Goal: Transaction & Acquisition: Purchase product/service

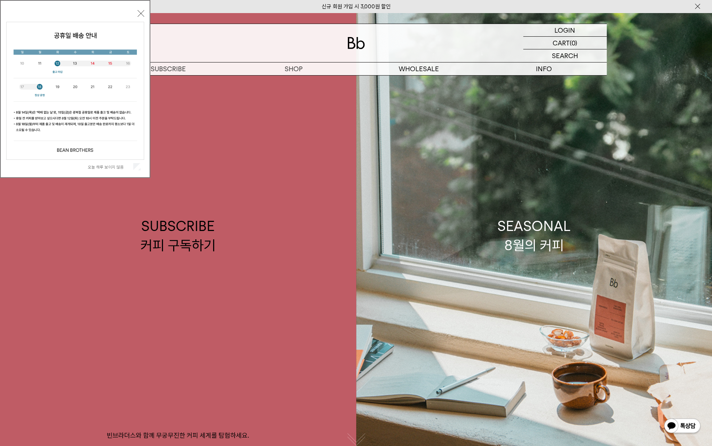
click at [141, 13] on button "닫기" at bounding box center [141, 13] width 7 height 7
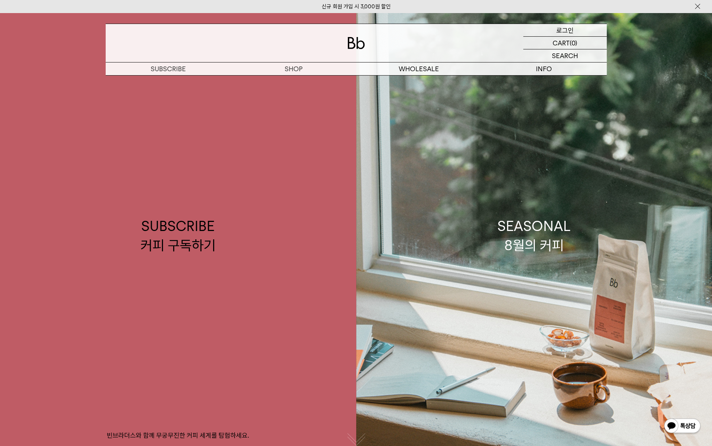
click at [570, 29] on p "로그인" at bounding box center [564, 30] width 17 height 12
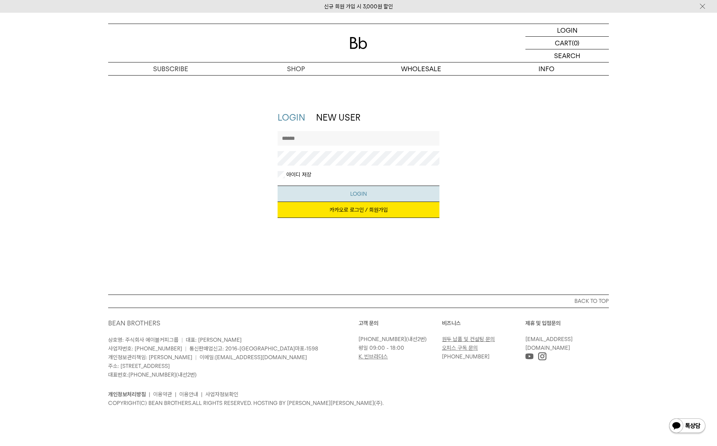
type input "********"
click at [353, 195] on button "LOGIN" at bounding box center [359, 193] width 162 height 16
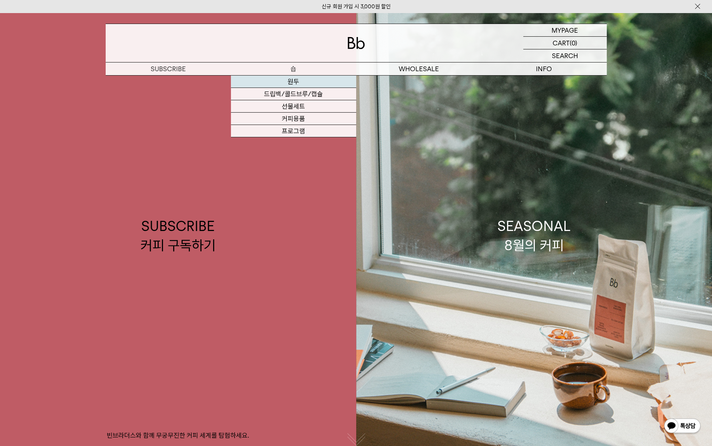
click at [295, 81] on link "원두" at bounding box center [293, 81] width 125 height 12
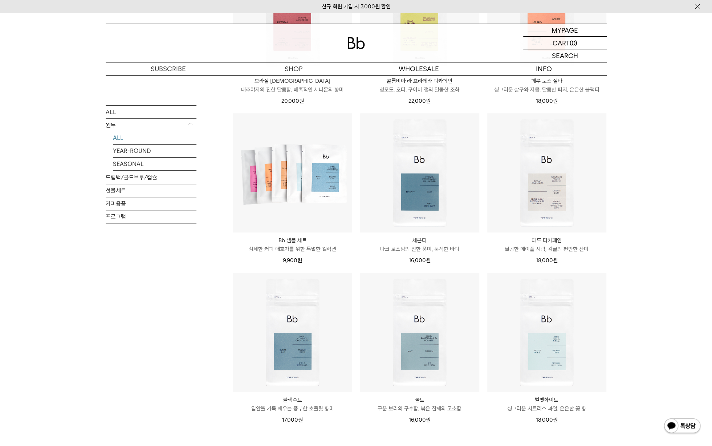
scroll to position [484, 0]
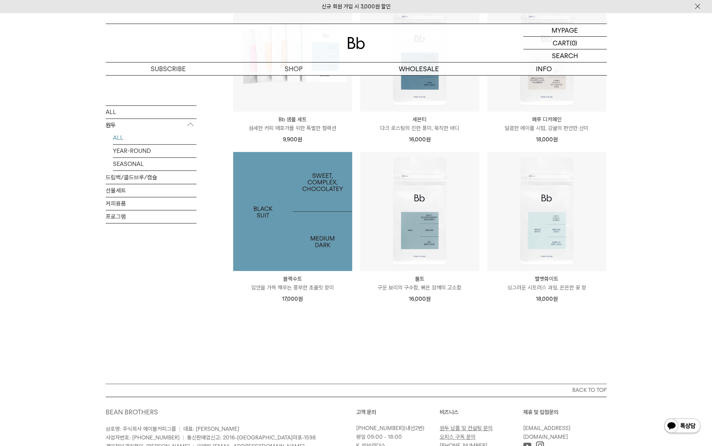
click at [296, 239] on img at bounding box center [292, 211] width 119 height 119
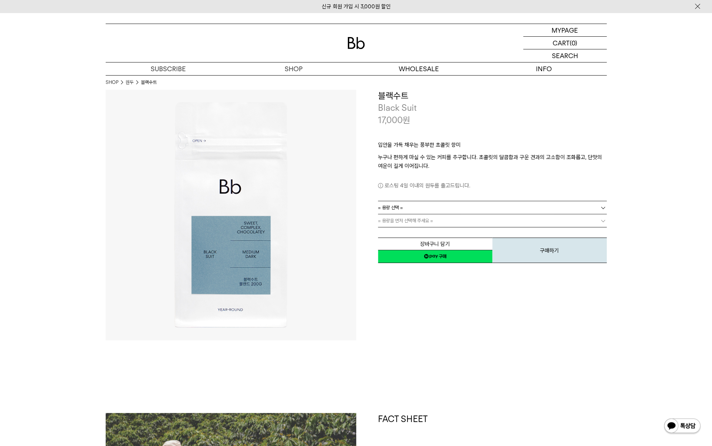
click at [555, 207] on link "= 용량 선택 =" at bounding box center [492, 207] width 229 height 13
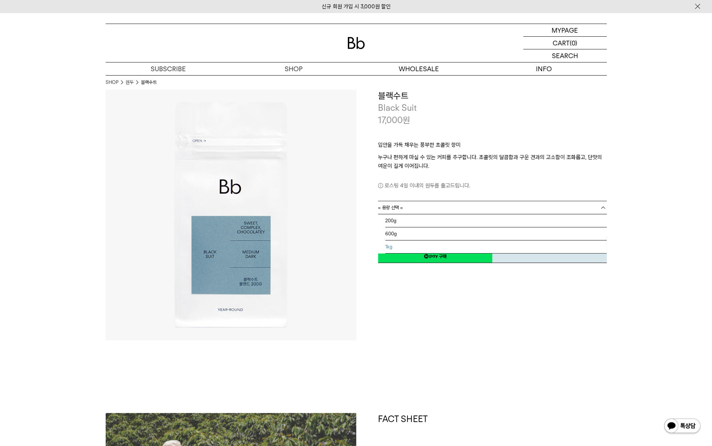
click at [483, 249] on li "1kg" at bounding box center [495, 246] width 221 height 13
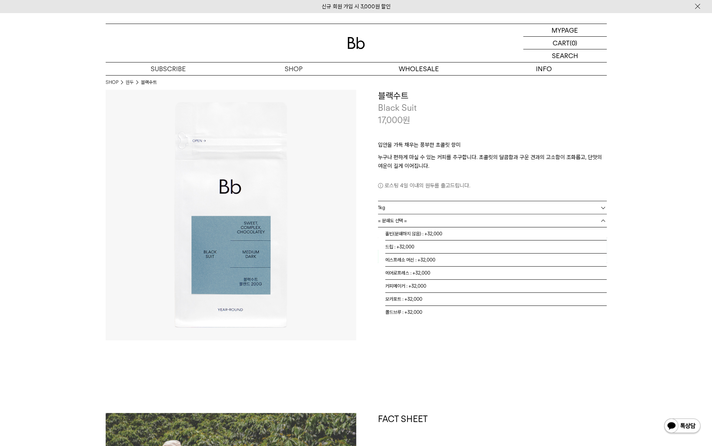
click at [432, 220] on link "= 분쇄도 선택 =" at bounding box center [492, 220] width 229 height 13
click at [427, 236] on li "홀빈(분쇄하지 않음) : +32,000" at bounding box center [495, 233] width 221 height 13
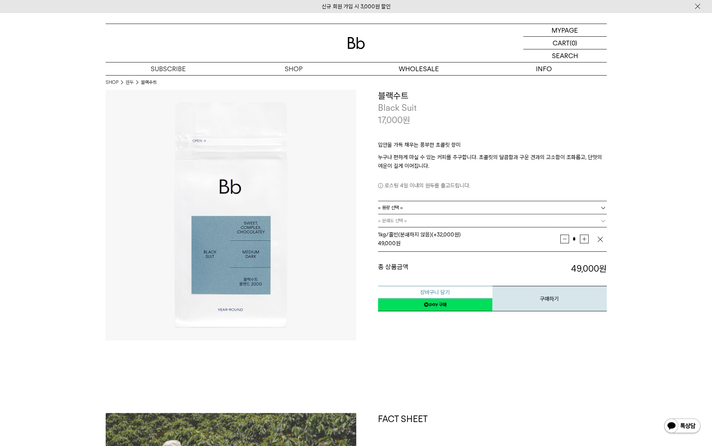
click at [432, 289] on button "장바구니 담기" at bounding box center [435, 292] width 114 height 13
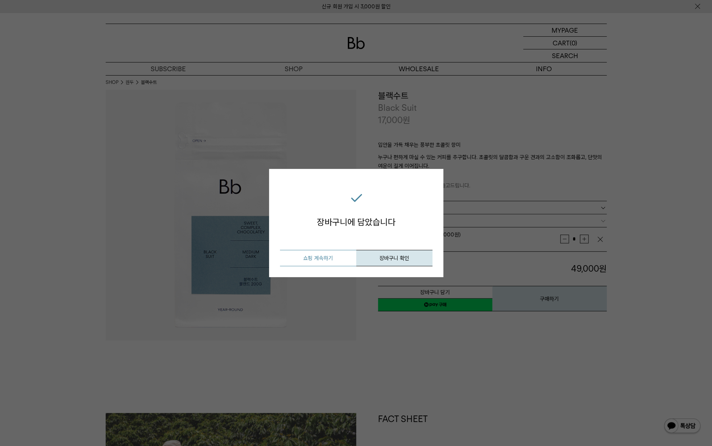
click at [335, 261] on button "쇼핑 계속하기" at bounding box center [318, 258] width 76 height 16
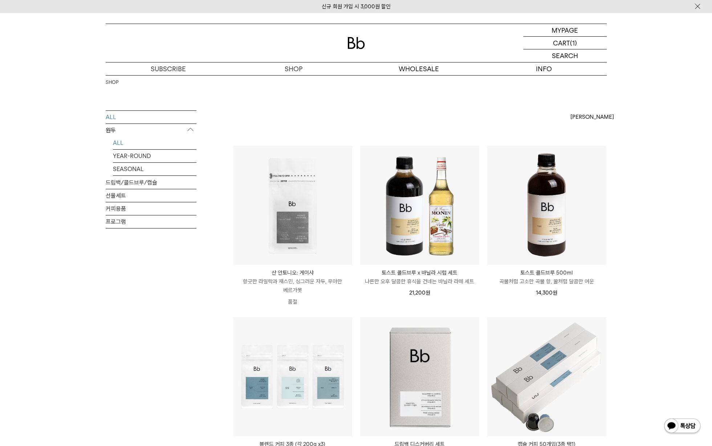
click at [118, 142] on link "ALL" at bounding box center [154, 142] width 83 height 13
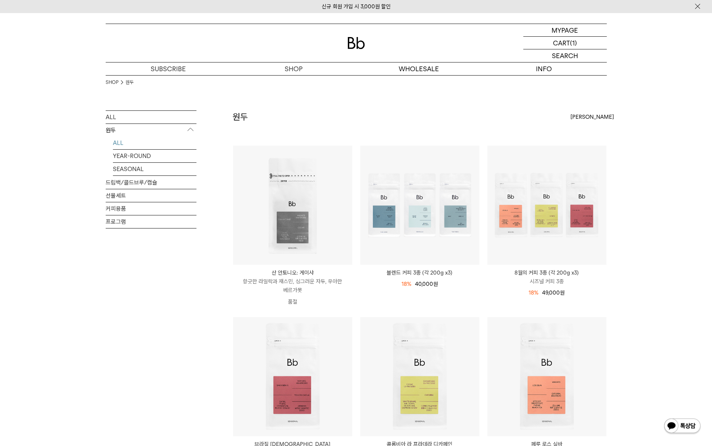
scroll to position [121, 0]
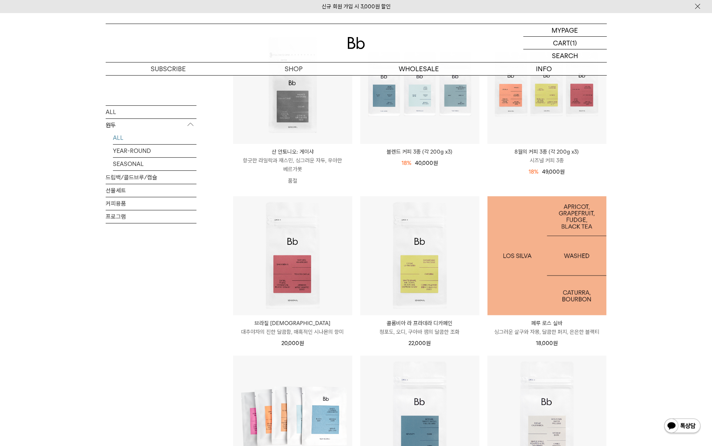
click at [531, 269] on img at bounding box center [546, 255] width 119 height 119
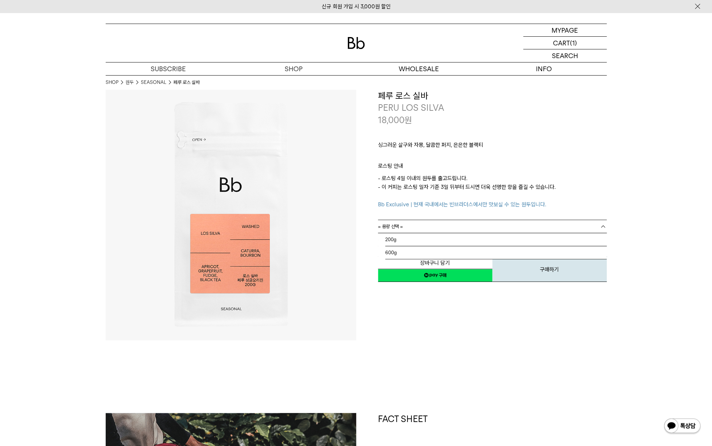
click at [593, 228] on link "= 용량 선택 =" at bounding box center [492, 226] width 229 height 13
click at [432, 253] on li "600g" at bounding box center [495, 252] width 221 height 13
click at [431, 242] on link "= 분쇄도 선택 =" at bounding box center [492, 239] width 229 height 13
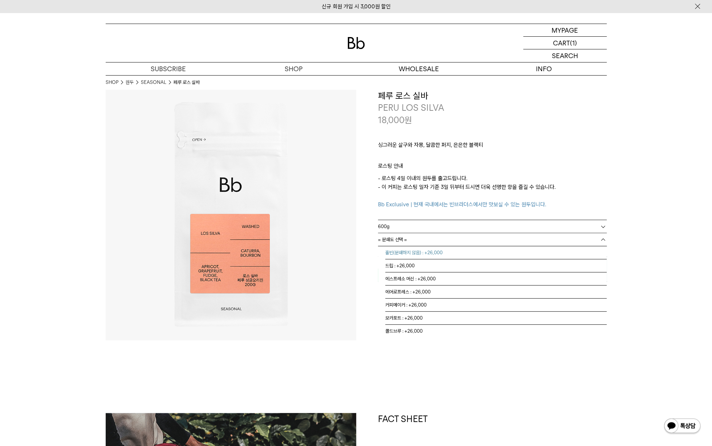
click at [437, 254] on li "홀빈(분쇄하지 않음) : +26,000" at bounding box center [495, 252] width 221 height 13
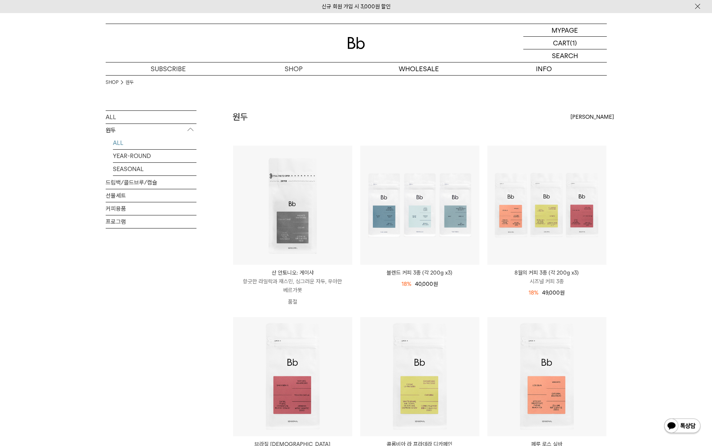
scroll to position [121, 0]
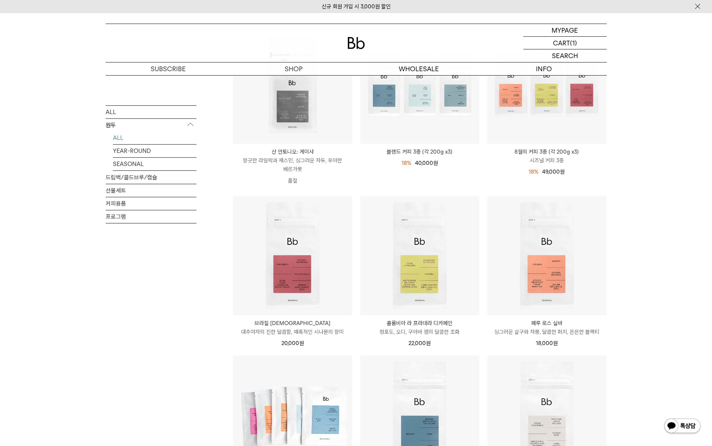
click at [292, 324] on p "브라질 [DEMOGRAPHIC_DATA]" at bounding box center [292, 323] width 119 height 9
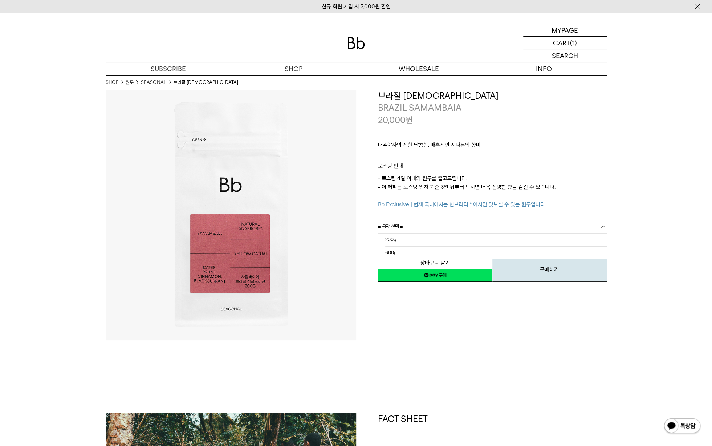
click at [416, 225] on link "= 용량 선택 =" at bounding box center [492, 226] width 229 height 13
click at [434, 251] on li "600g" at bounding box center [495, 252] width 221 height 13
click at [432, 239] on link "= 분쇄도 선택 =" at bounding box center [492, 239] width 229 height 13
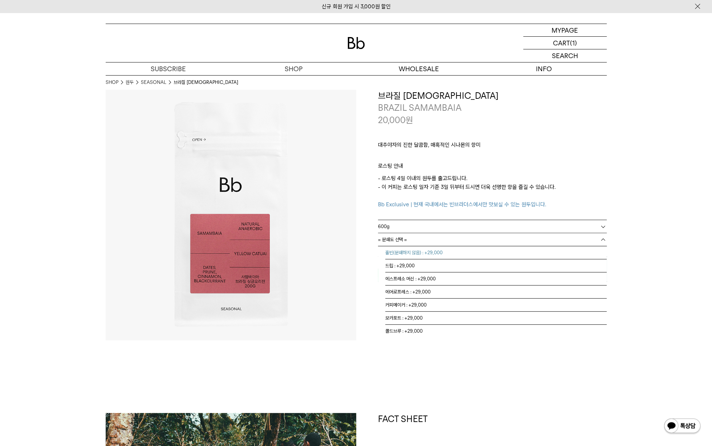
click at [429, 252] on li "홀빈(분쇄하지 않음) : +29,000" at bounding box center [495, 252] width 221 height 13
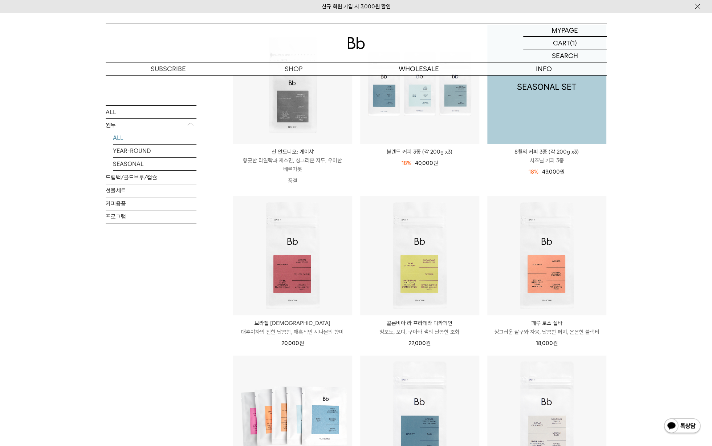
click at [545, 104] on img at bounding box center [546, 84] width 119 height 119
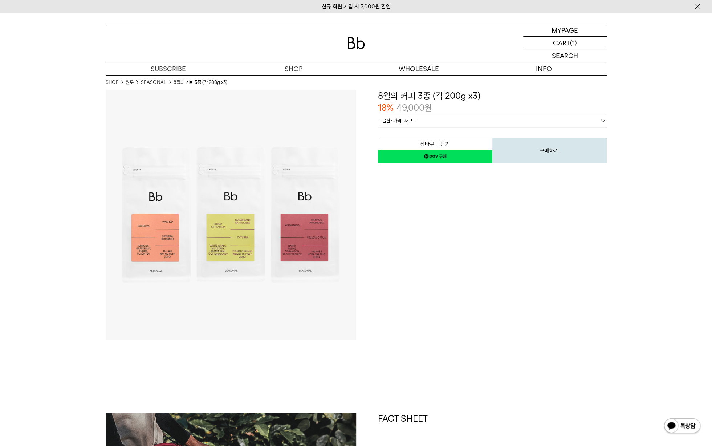
click at [413, 119] on span "= 옵션 : 가격 : 재고 =" at bounding box center [397, 120] width 38 height 13
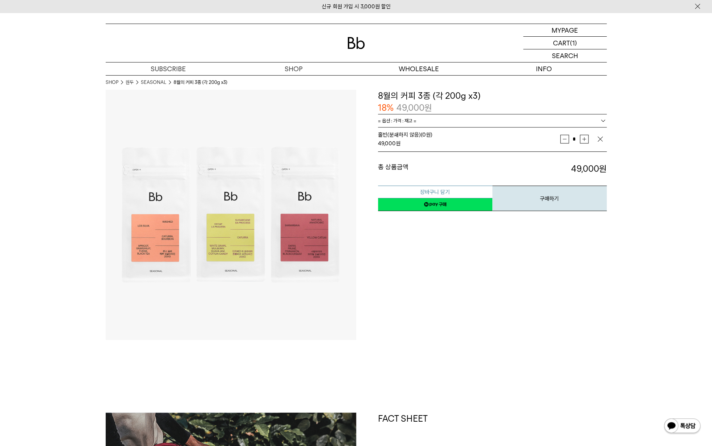
click at [437, 194] on button "장바구니 담기" at bounding box center [435, 191] width 114 height 13
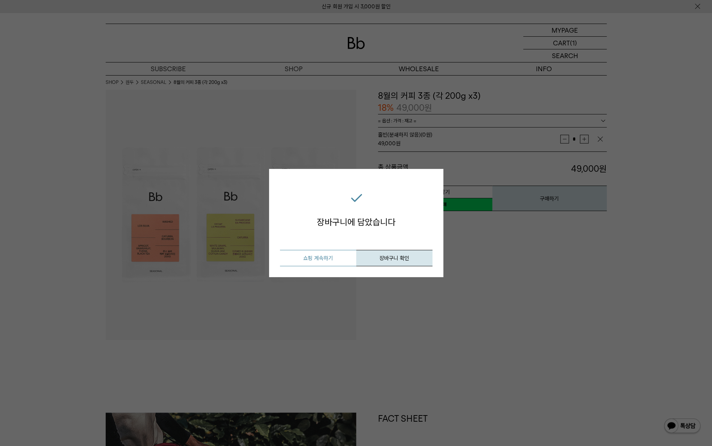
drag, startPoint x: 327, startPoint y: 257, endPoint x: 536, endPoint y: 255, distance: 209.8
click at [327, 257] on button "쇼핑 계속하기" at bounding box center [318, 258] width 76 height 16
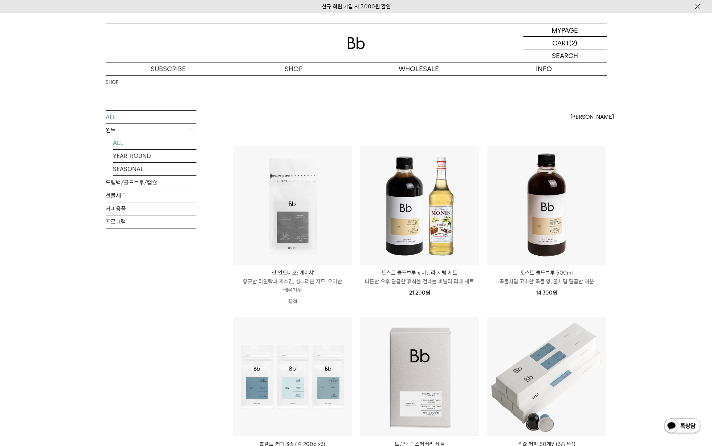
click at [116, 142] on link "ALL" at bounding box center [154, 142] width 83 height 13
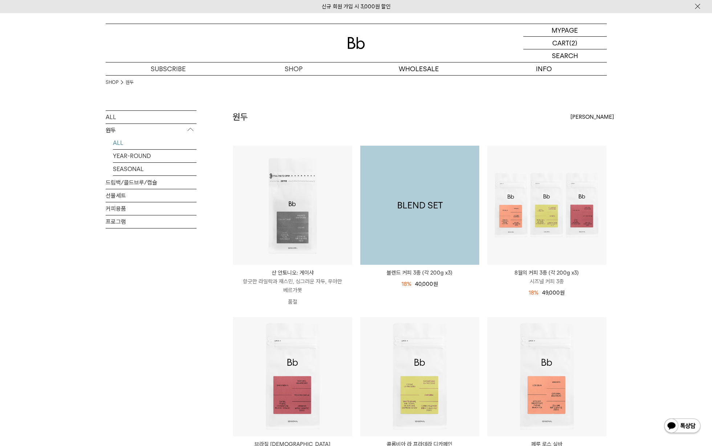
click at [421, 202] on img at bounding box center [419, 205] width 119 height 119
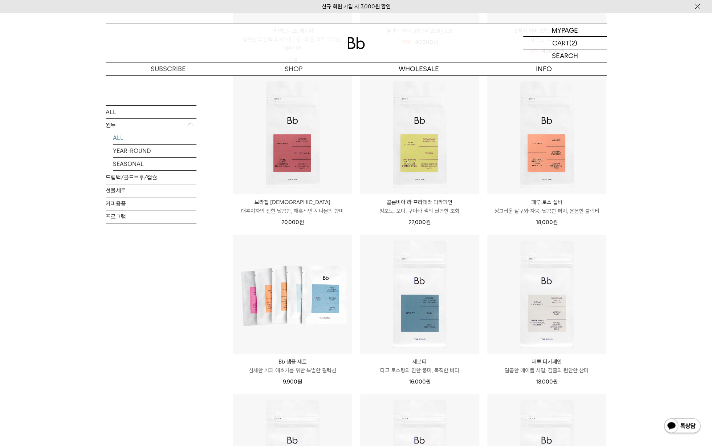
scroll to position [121, 0]
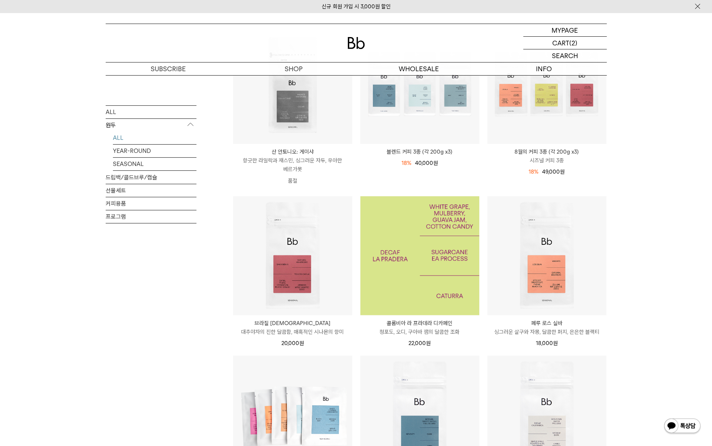
click at [428, 266] on img at bounding box center [419, 255] width 119 height 119
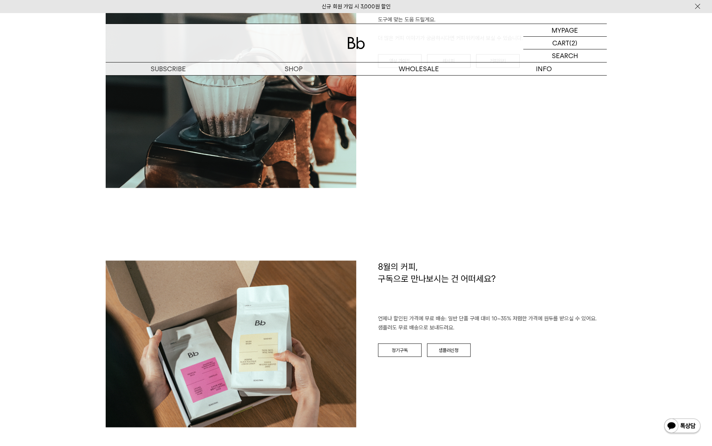
scroll to position [968, 0]
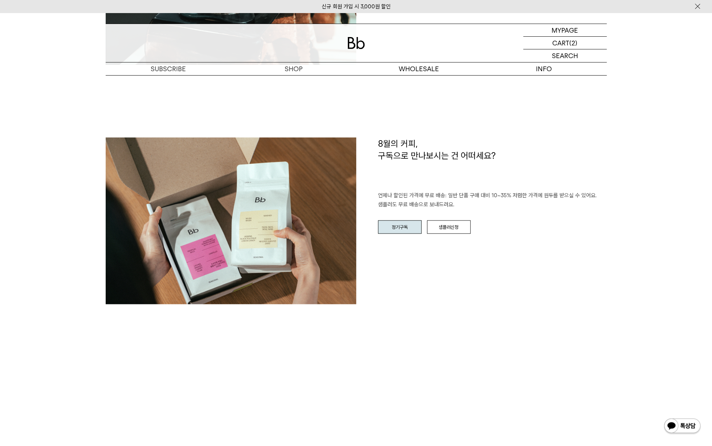
click at [401, 226] on link "정기구독" at bounding box center [400, 227] width 44 height 14
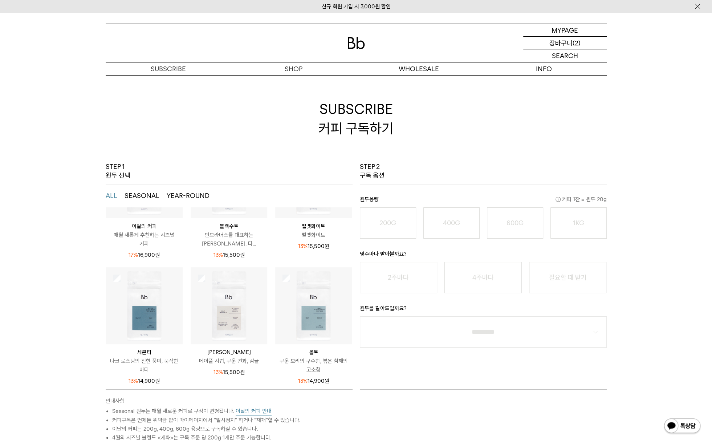
click at [567, 41] on p "장바구니" at bounding box center [560, 43] width 23 height 12
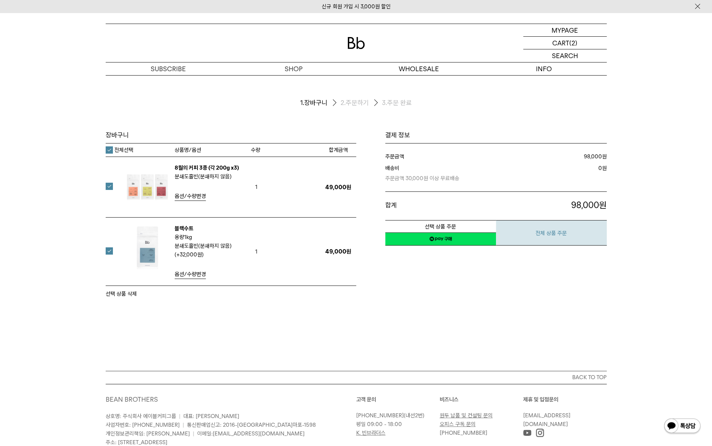
click at [539, 230] on button "전체 상품 주문" at bounding box center [551, 232] width 111 height 25
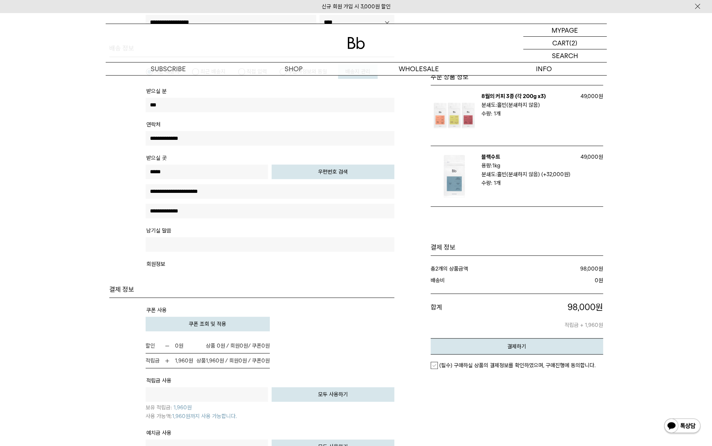
scroll to position [363, 0]
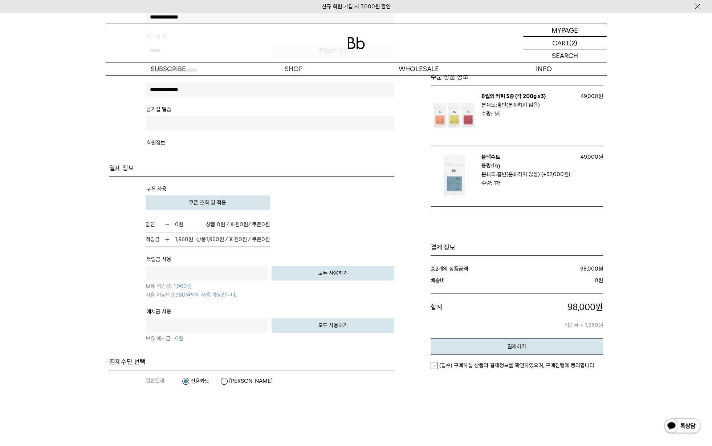
click at [311, 275] on button "모두 사용하기" at bounding box center [332, 273] width 123 height 15
type input "****"
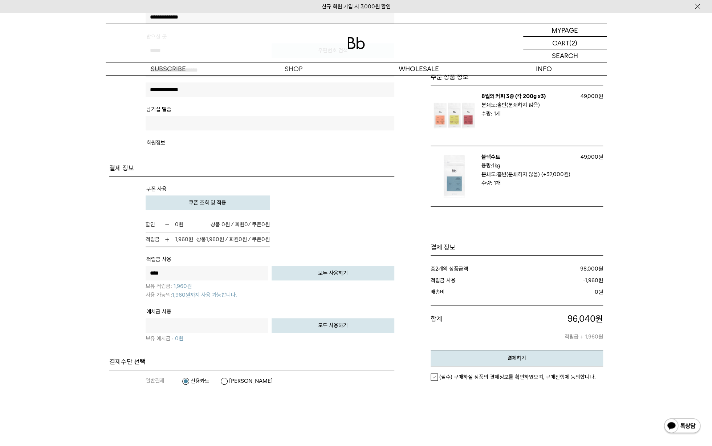
click at [435, 373] on label "(필수) 구매하실 상품의 결제정보를 확인하였으며, 구매진행에 동의합니다." at bounding box center [512, 376] width 165 height 7
click at [515, 351] on button "결제하기" at bounding box center [516, 358] width 172 height 16
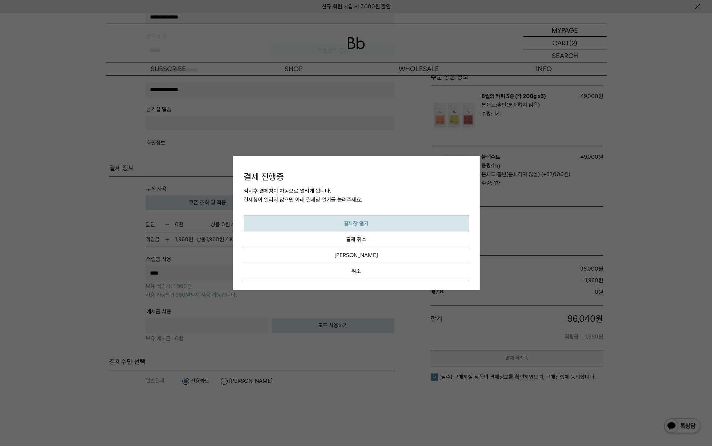
click at [393, 223] on button "결제창 열기" at bounding box center [356, 222] width 225 height 16
